Goal: Information Seeking & Learning: Learn about a topic

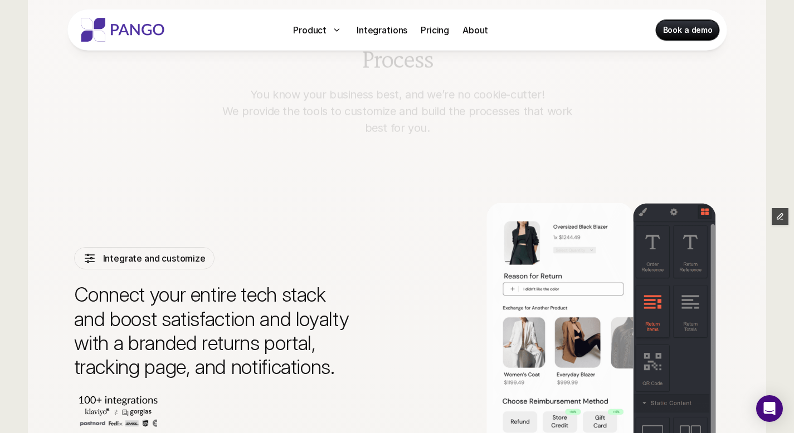
scroll to position [2409, 0]
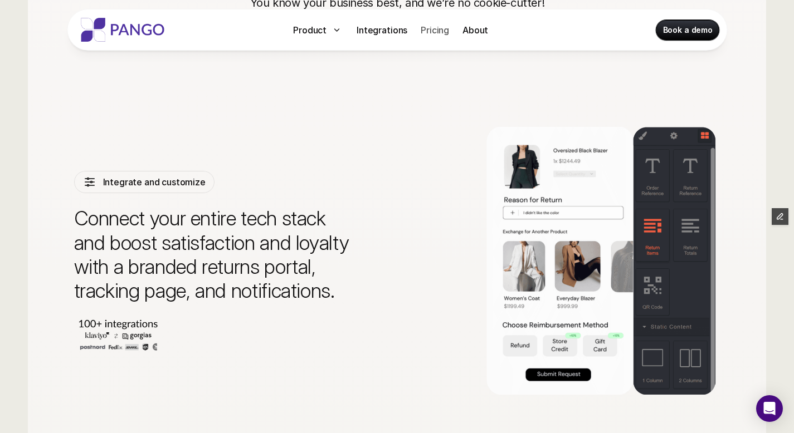
click at [431, 33] on p "Pricing" at bounding box center [435, 29] width 28 height 13
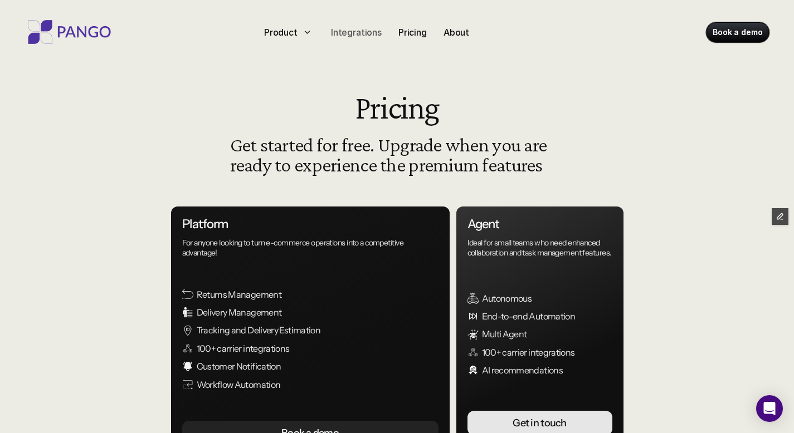
click at [363, 33] on p "Integrations" at bounding box center [356, 32] width 51 height 13
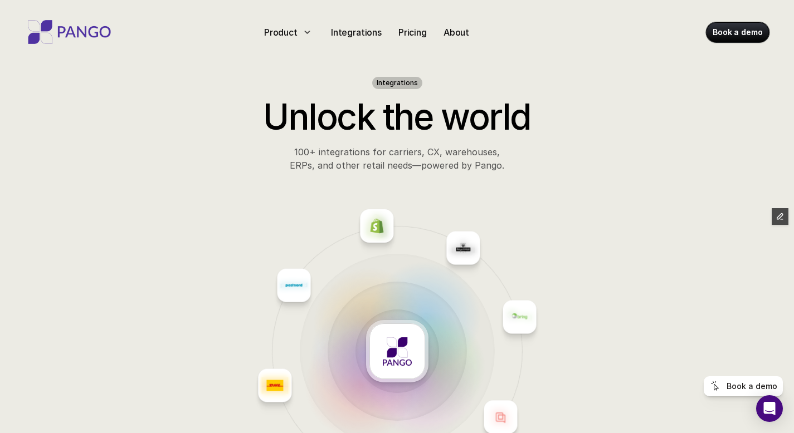
click at [101, 32] on img at bounding box center [69, 32] width 89 height 24
